Goal: Information Seeking & Learning: Find contact information

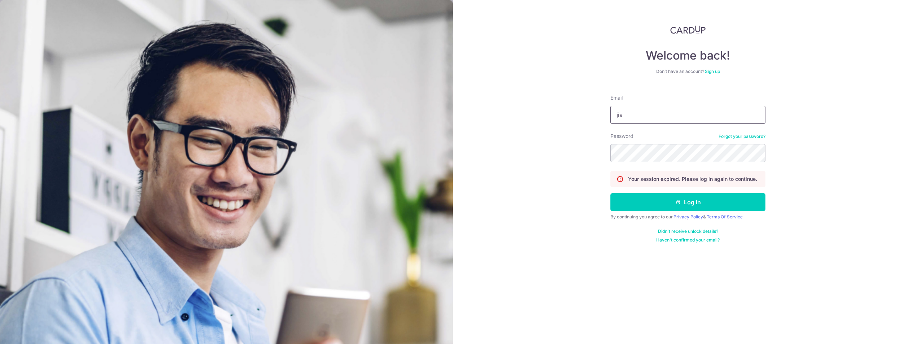
click at [647, 117] on input "jia" at bounding box center [687, 115] width 155 height 18
type input "[EMAIL_ADDRESS][DOMAIN_NAME]"
click at [616, 199] on button "Log in" at bounding box center [687, 202] width 155 height 18
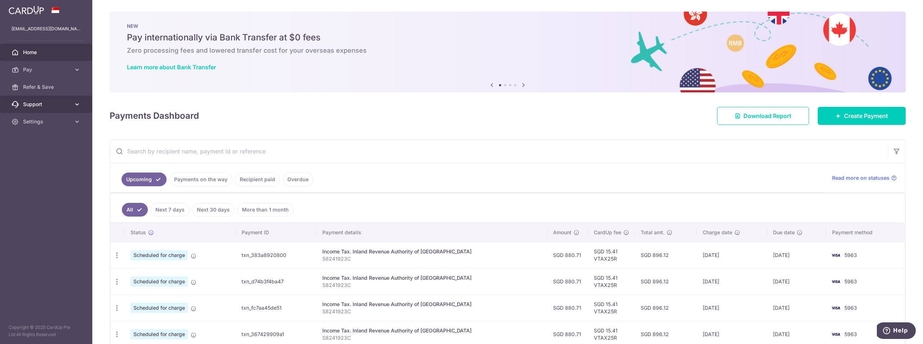
click at [58, 102] on span "Support" at bounding box center [47, 104] width 48 height 7
click at [46, 139] on span "Contact Us" at bounding box center [47, 138] width 48 height 7
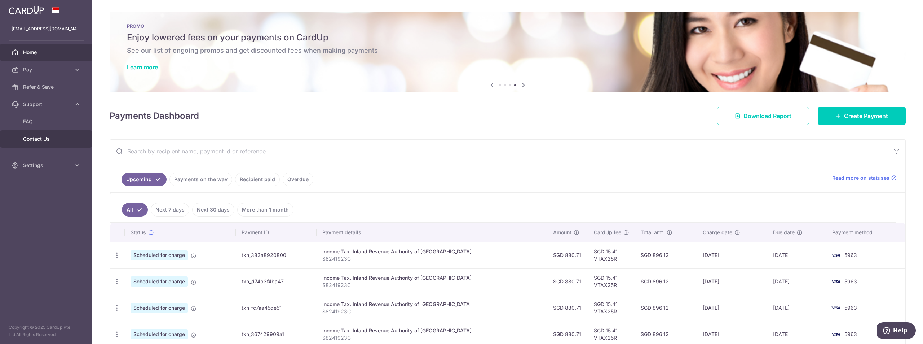
click at [48, 140] on span "Contact Us" at bounding box center [47, 138] width 48 height 7
